Goal: Communication & Community: Answer question/provide support

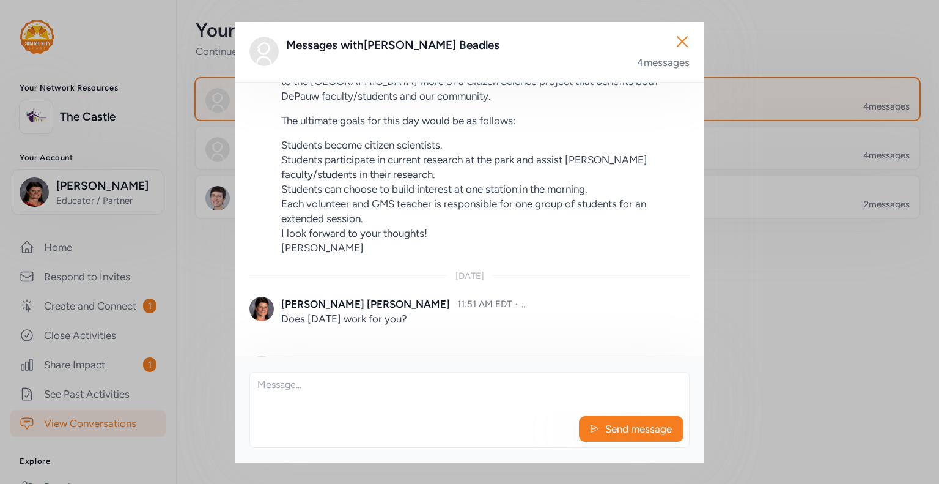
scroll to position [320, 0]
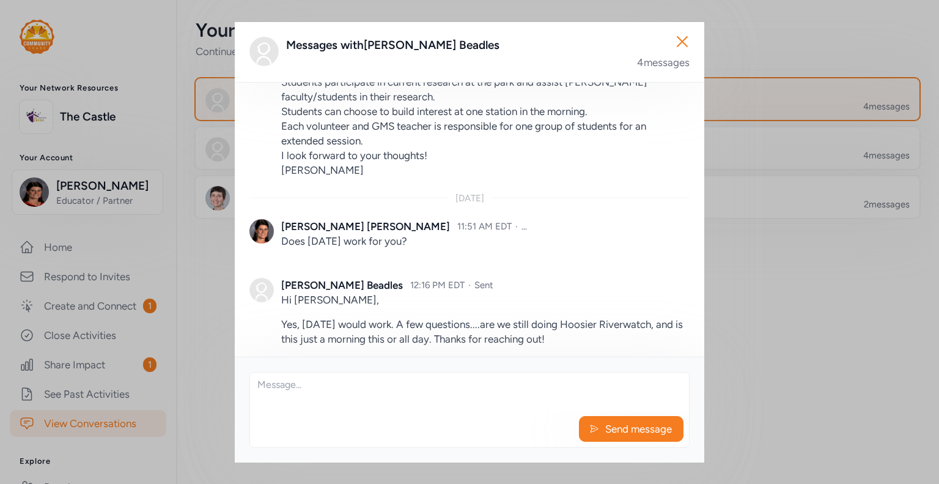
click at [335, 379] on textarea at bounding box center [469, 391] width 439 height 39
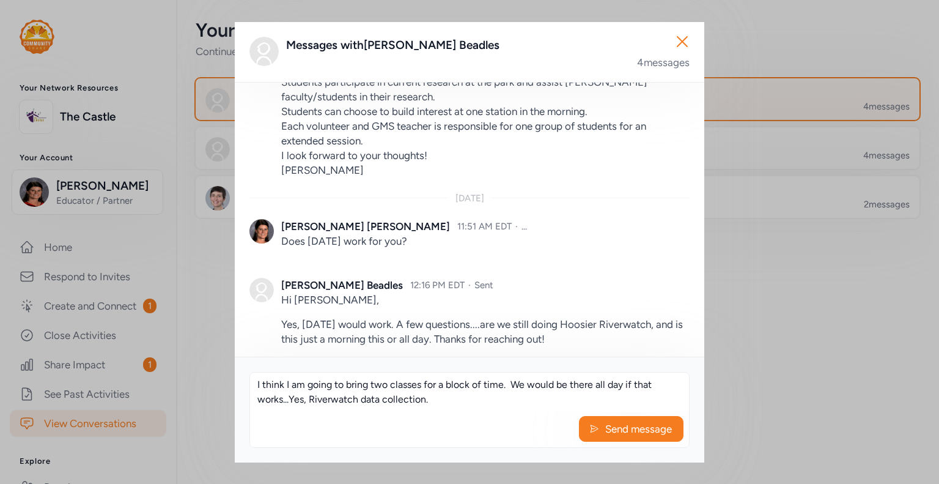
type textarea "I think I am going to bring two classes for a block of time. We would be there …"
click at [607, 430] on span "Send message" at bounding box center [638, 428] width 69 height 15
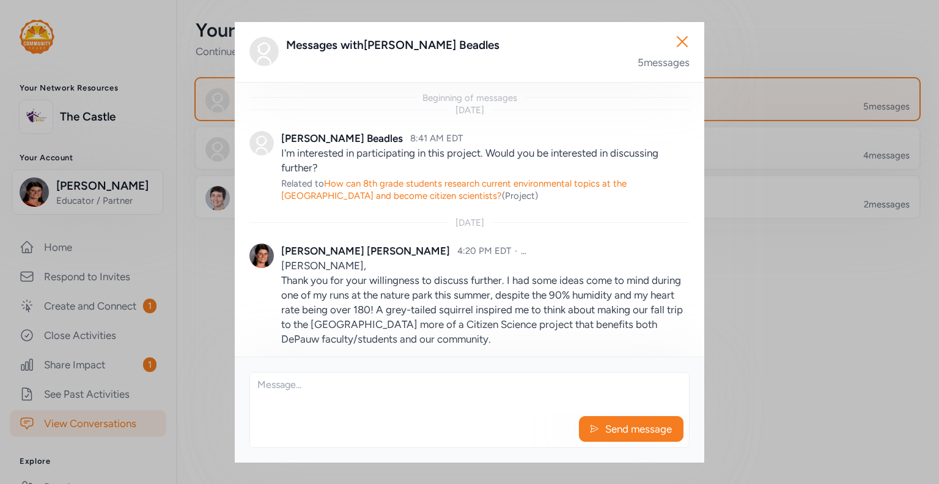
scroll to position [418, 0]
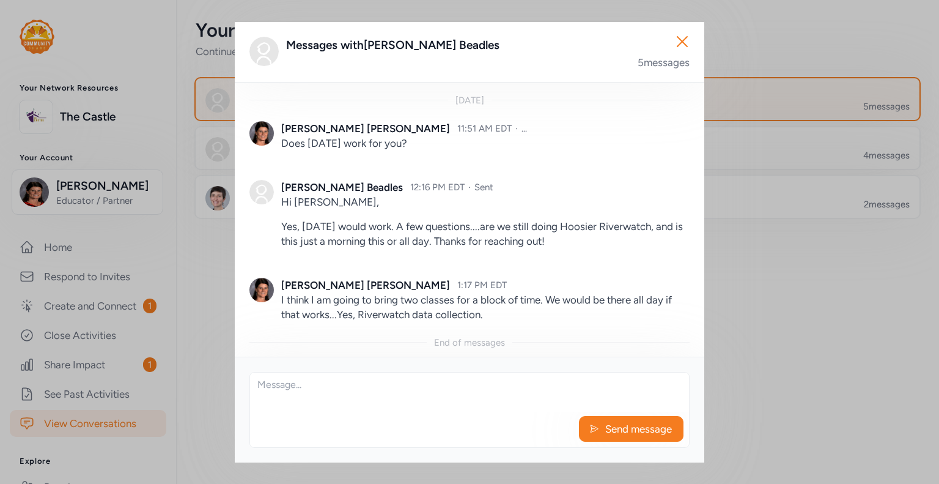
click at [680, 37] on icon "button" at bounding box center [683, 42] width 20 height 20
